Goal: Transaction & Acquisition: Purchase product/service

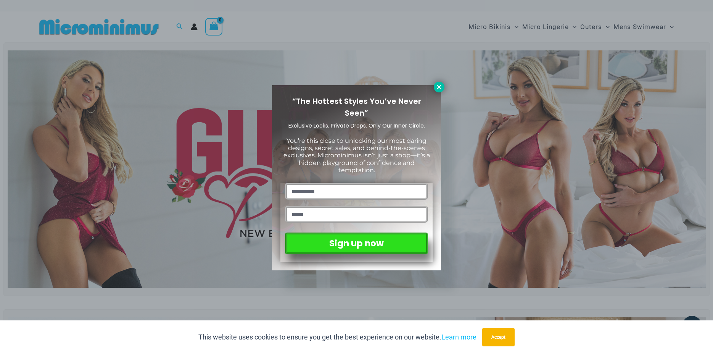
click at [437, 83] on button at bounding box center [439, 87] width 11 height 11
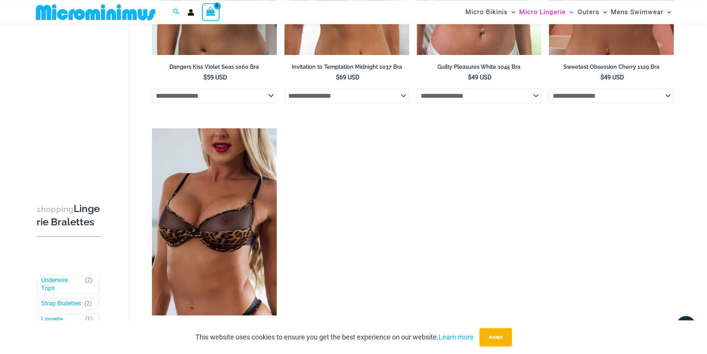
scroll to position [566, 0]
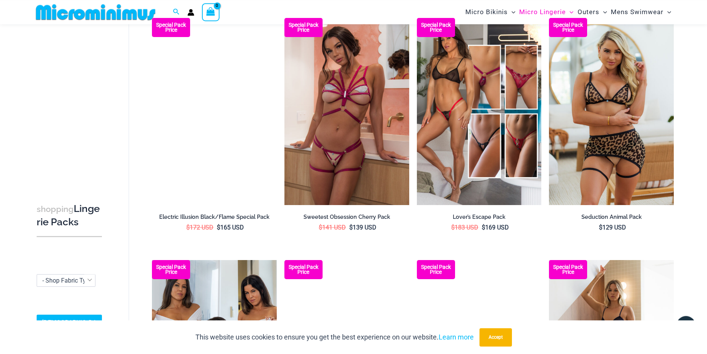
scroll to position [800, 0]
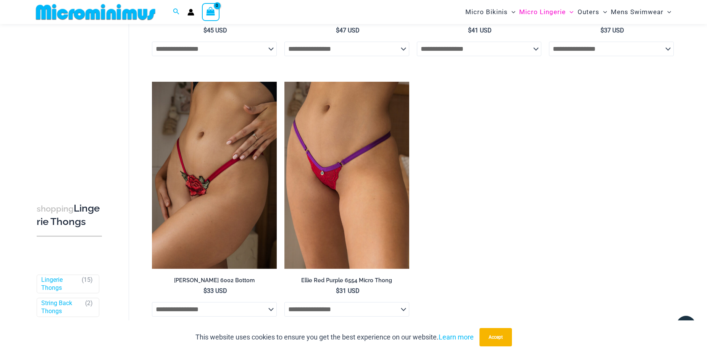
scroll to position [1050, 0]
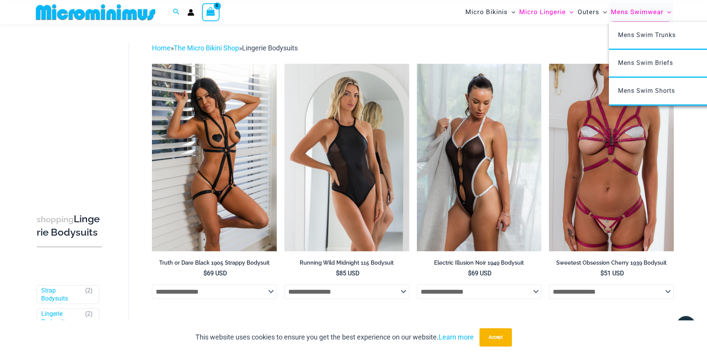
scroll to position [19, 0]
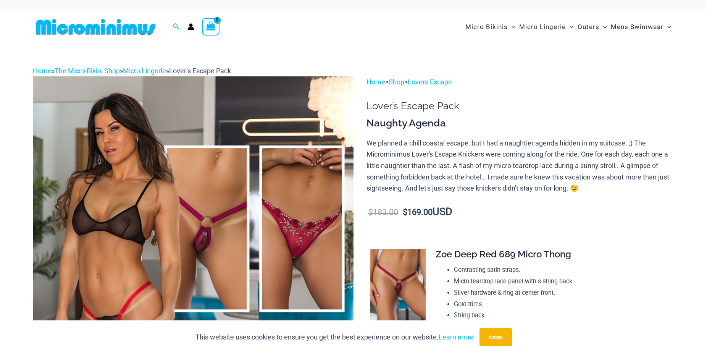
click at [196, 266] on img at bounding box center [193, 316] width 321 height 481
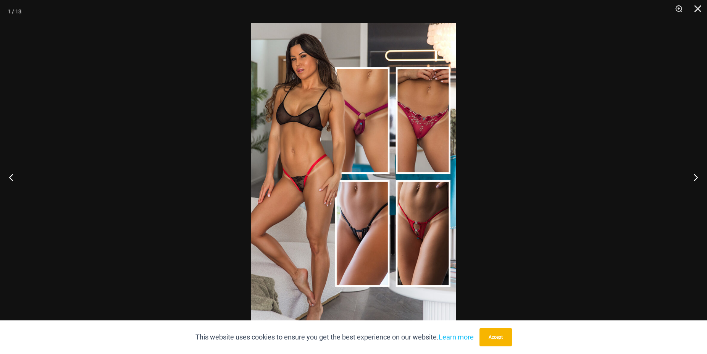
click at [362, 129] on img at bounding box center [353, 177] width 205 height 308
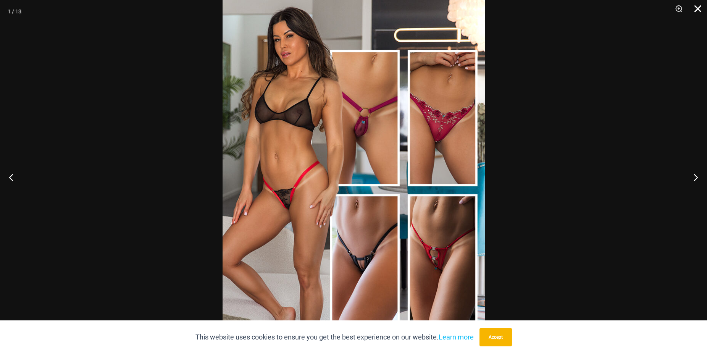
click at [698, 6] on button "Close" at bounding box center [694, 11] width 19 height 23
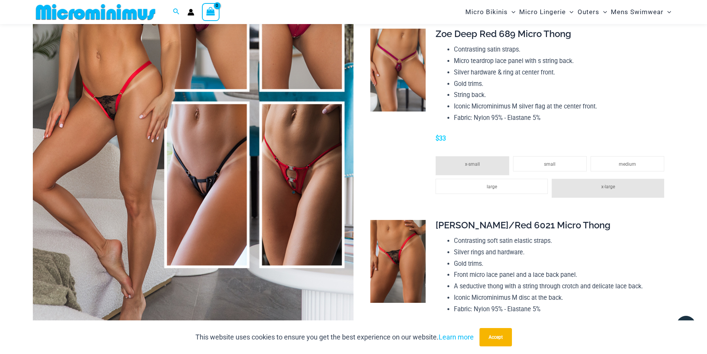
scroll to position [222, 0]
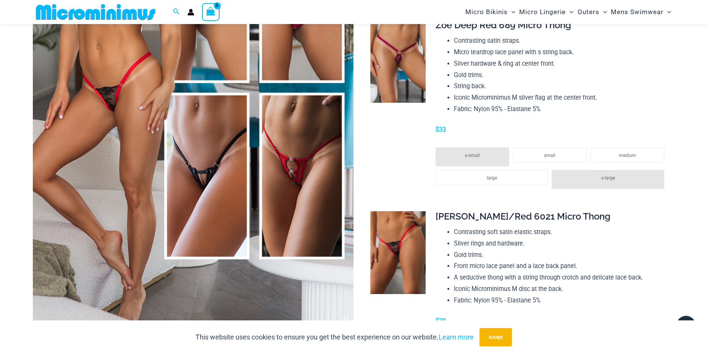
click at [312, 174] on img at bounding box center [193, 87] width 321 height 481
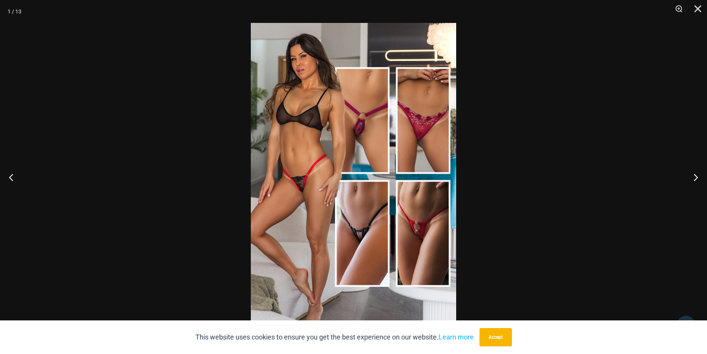
click at [421, 230] on img at bounding box center [353, 177] width 205 height 308
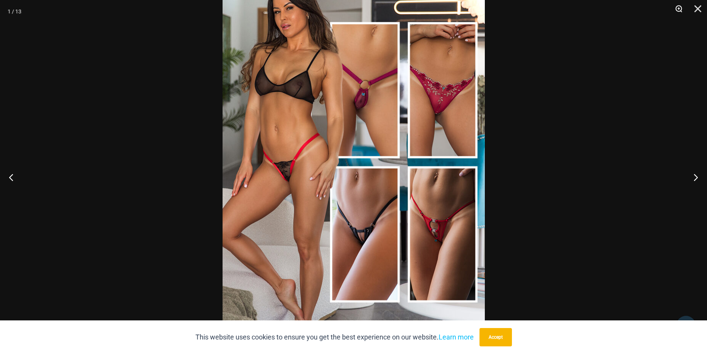
click at [678, 9] on button "Zoom" at bounding box center [675, 11] width 19 height 23
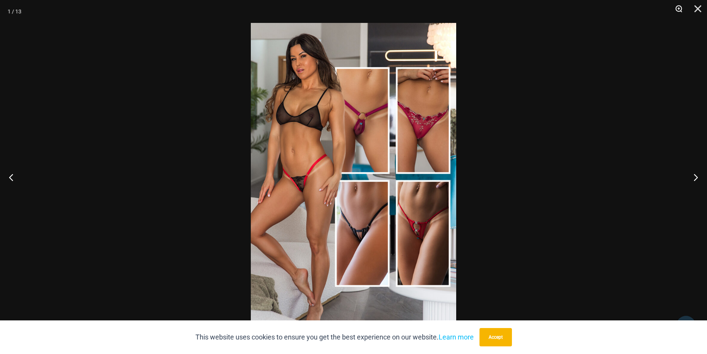
click at [678, 9] on button "Zoom" at bounding box center [675, 11] width 19 height 23
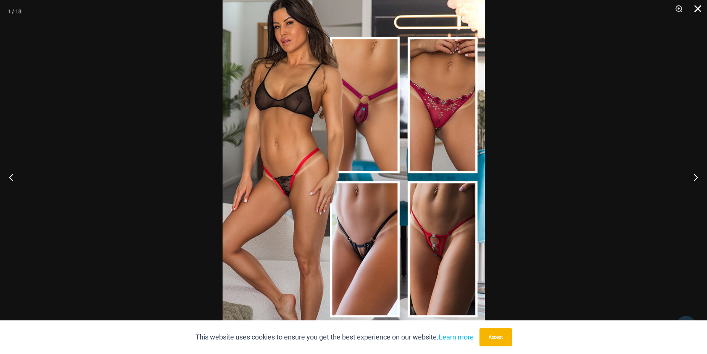
click at [697, 5] on button "Close" at bounding box center [694, 11] width 19 height 23
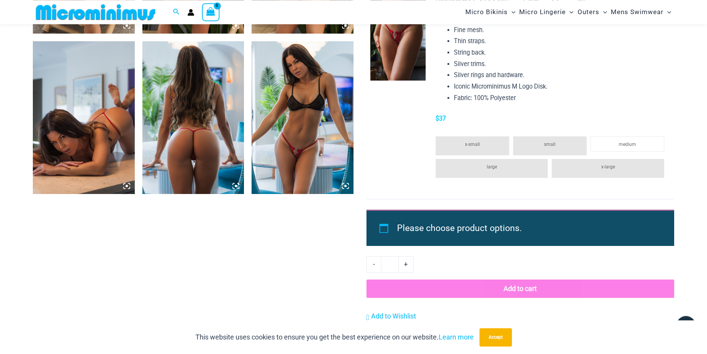
scroll to position [909, 0]
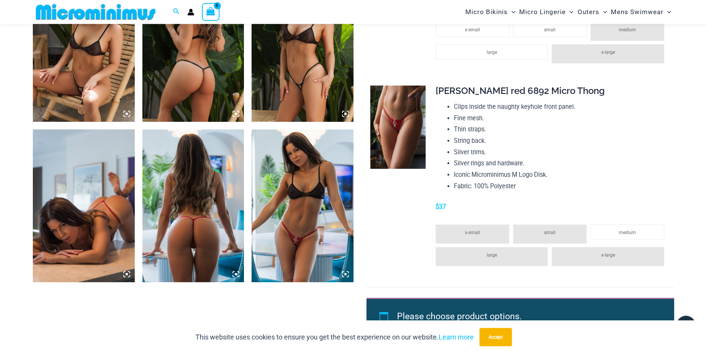
click at [404, 123] on img at bounding box center [397, 126] width 55 height 83
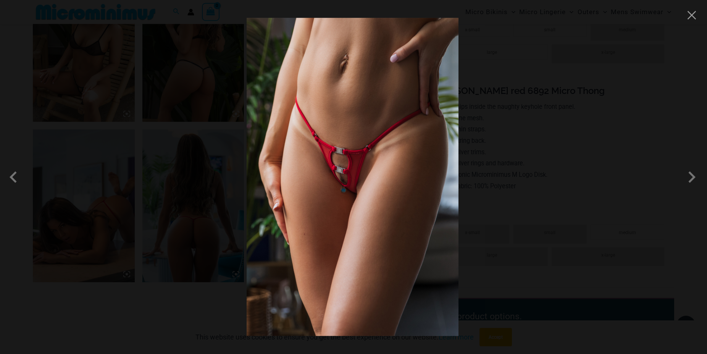
click at [336, 184] on img at bounding box center [353, 177] width 212 height 318
click at [690, 16] on button "Close" at bounding box center [691, 15] width 11 height 11
